Goal: Navigation & Orientation: Find specific page/section

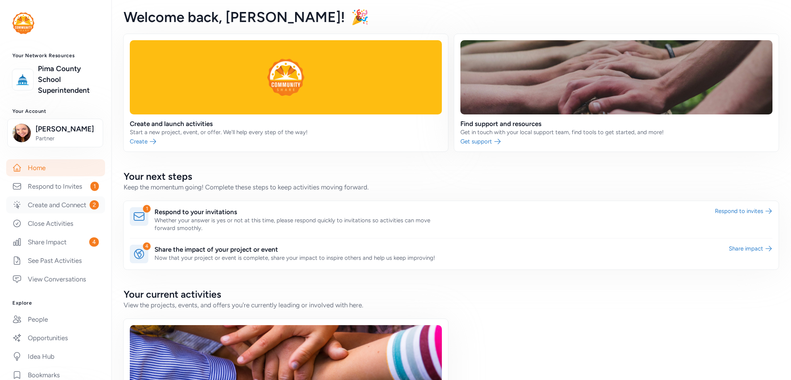
click at [54, 213] on link "Create and Connect 2" at bounding box center [55, 204] width 99 height 17
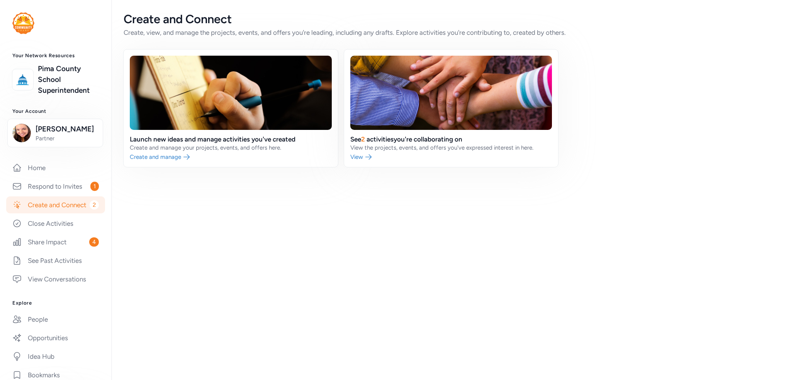
click at [56, 194] on link "Respond to Invites 1" at bounding box center [55, 186] width 99 height 17
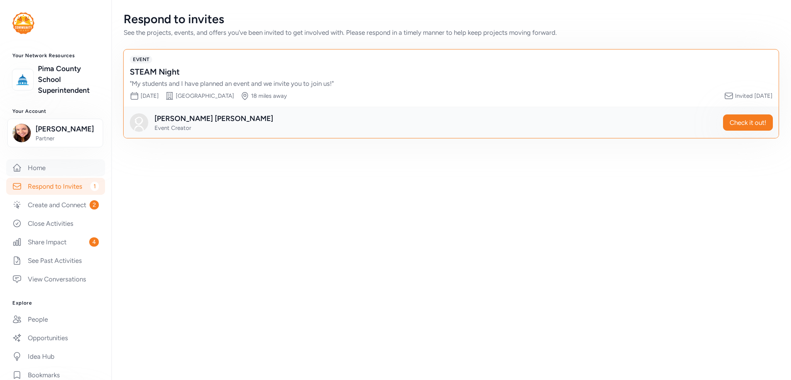
click at [31, 167] on link "Home" at bounding box center [55, 167] width 99 height 17
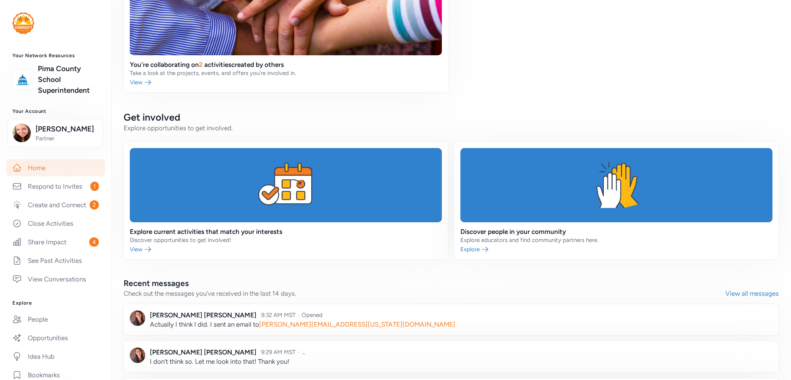
scroll to position [409, 0]
